Goal: Task Accomplishment & Management: Manage account settings

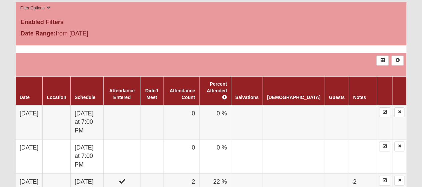
scroll to position [367, 0]
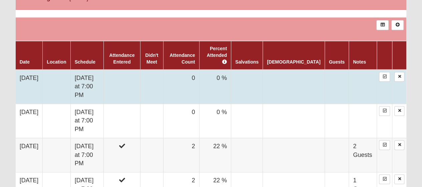
click at [131, 73] on td at bounding box center [122, 86] width 36 height 34
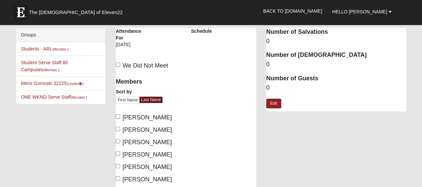
scroll to position [33, 0]
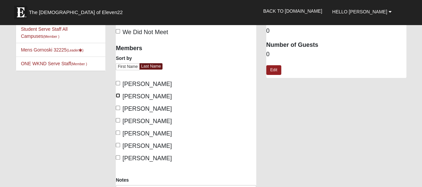
click at [118, 94] on input "Gornoski, Ethan" at bounding box center [118, 95] width 4 height 4
checkbox input "true"
click at [118, 107] on input "Gornoski, Rodney" at bounding box center [118, 107] width 4 height 4
checkbox input "true"
click at [119, 120] on input "Hardee, Michael" at bounding box center [118, 120] width 4 height 4
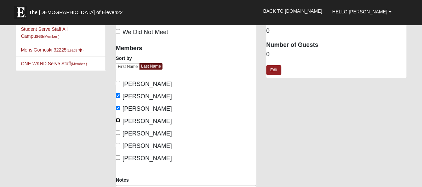
checkbox input "true"
click at [117, 133] on input "Salter, John" at bounding box center [118, 132] width 4 height 4
checkbox input "true"
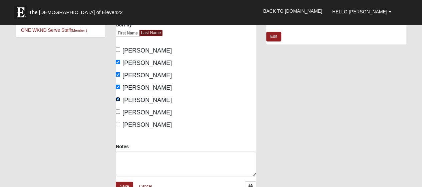
scroll to position [100, 0]
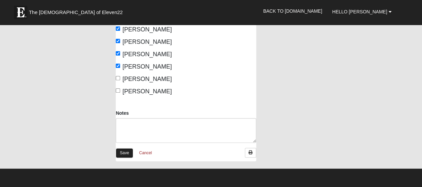
click at [121, 151] on link "Save" at bounding box center [124, 153] width 17 height 10
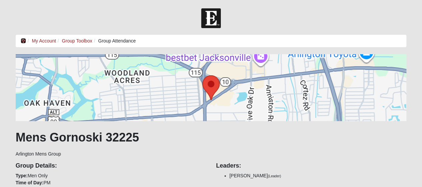
click at [22, 41] on icon at bounding box center [23, 40] width 5 height 5
